Goal: Information Seeking & Learning: Find specific fact

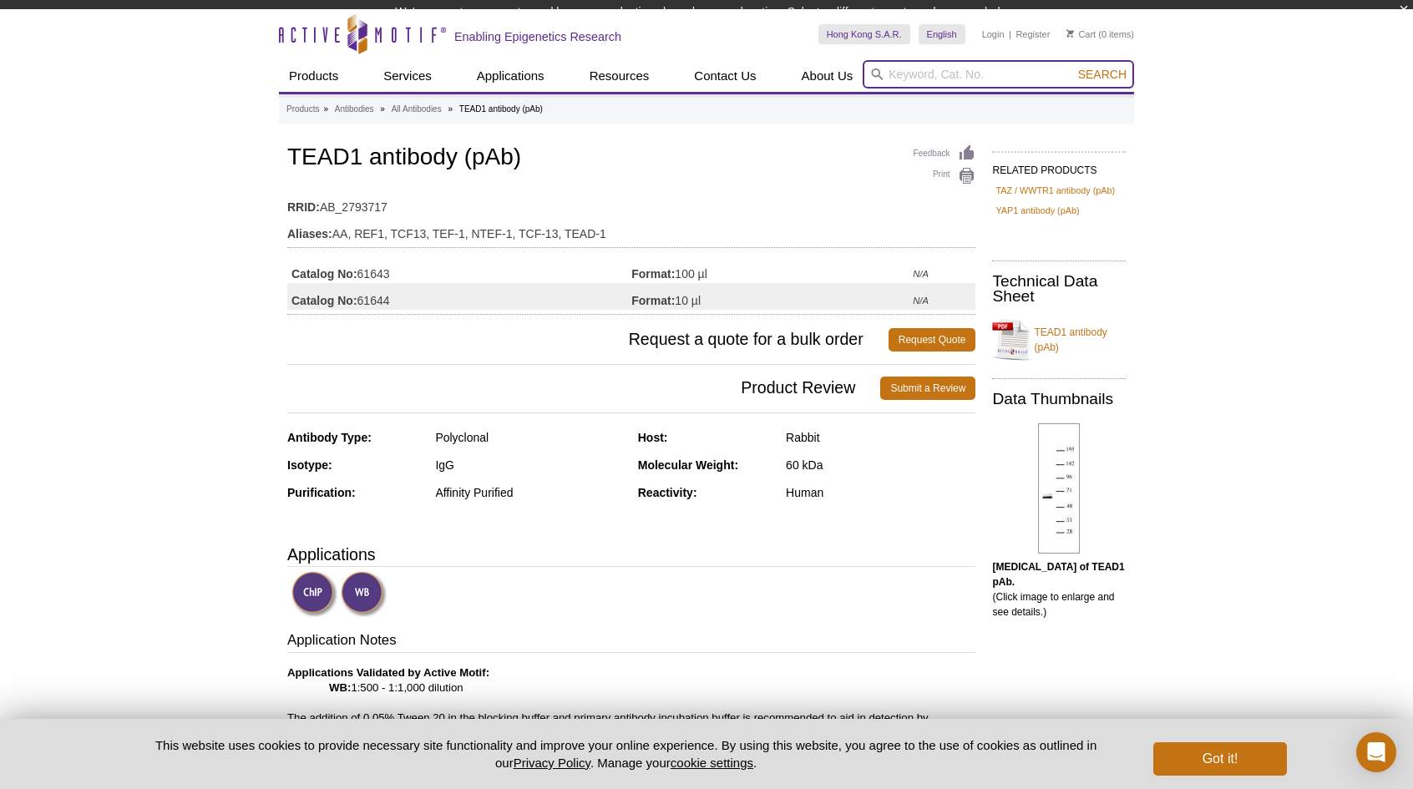
click at [892, 82] on input "search" at bounding box center [998, 74] width 271 height 28
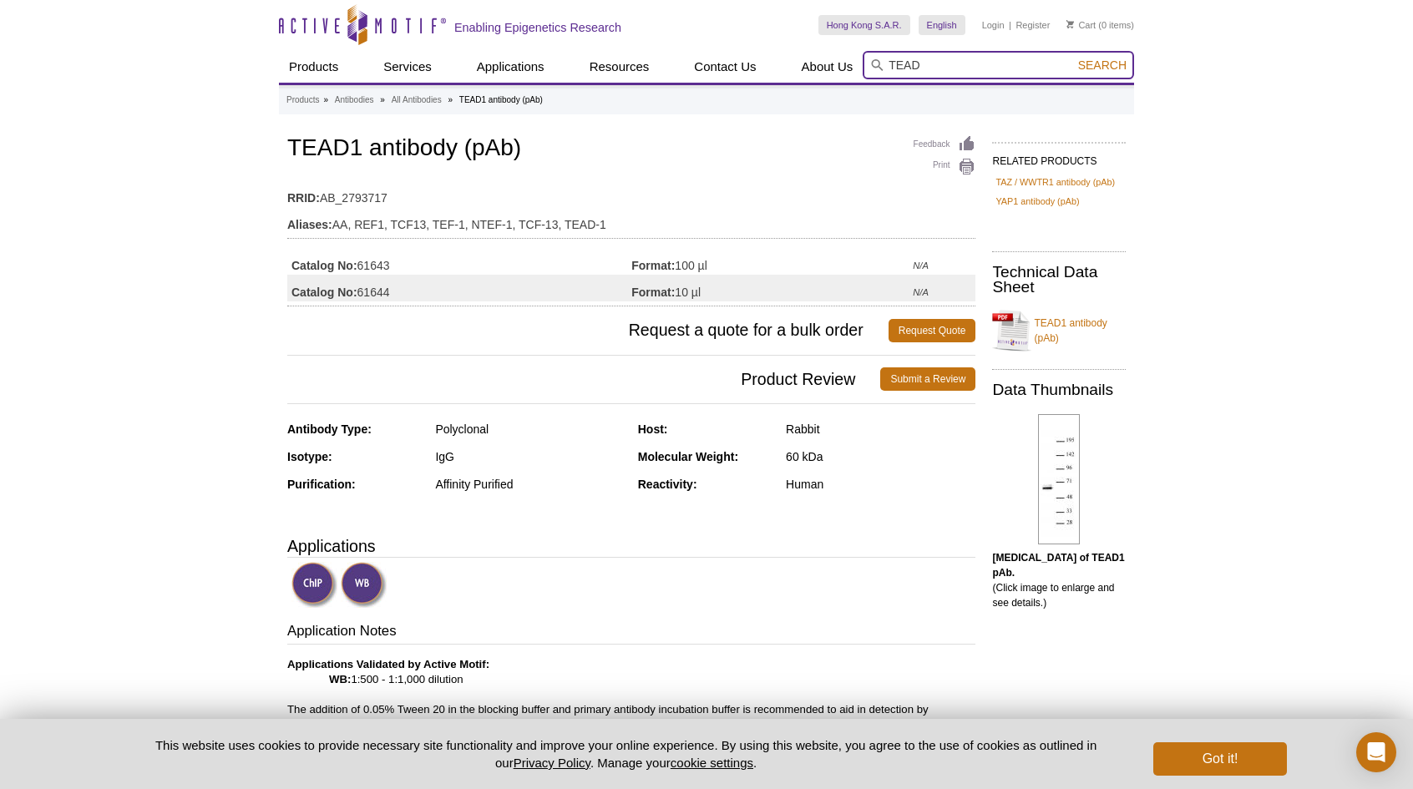
type input "TEAD"
click at [1073, 58] on button "Search" at bounding box center [1102, 65] width 58 height 15
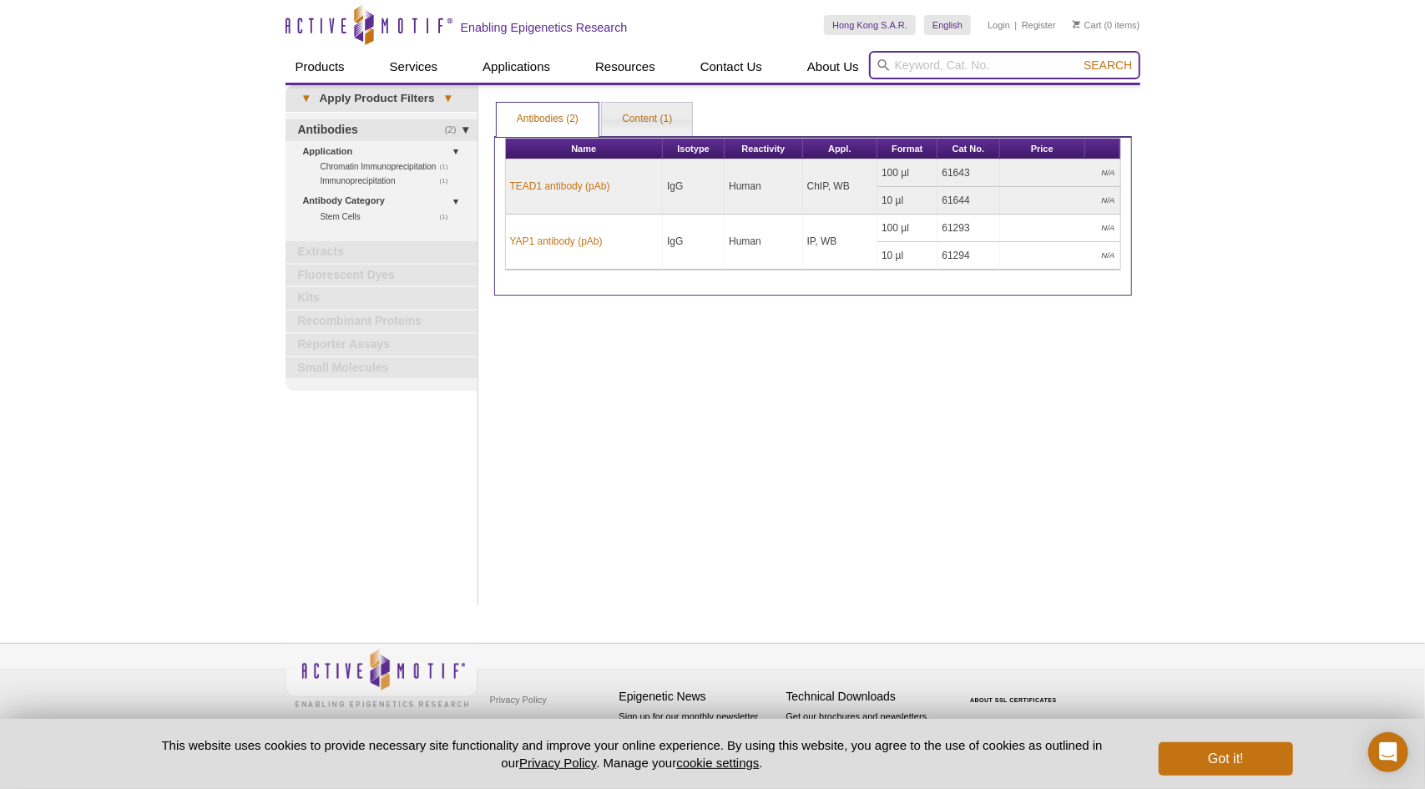
click at [934, 63] on input "search" at bounding box center [1004, 65] width 271 height 28
type input "YAP"
click at [1079, 58] on button "Search" at bounding box center [1108, 65] width 58 height 15
